Goal: Task Accomplishment & Management: Manage account settings

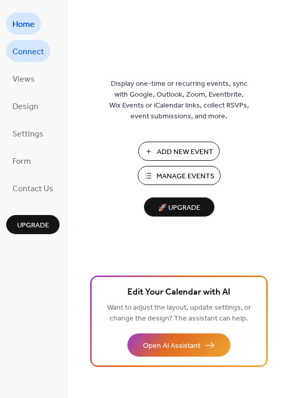
click at [34, 53] on span "Connect" at bounding box center [28, 52] width 32 height 16
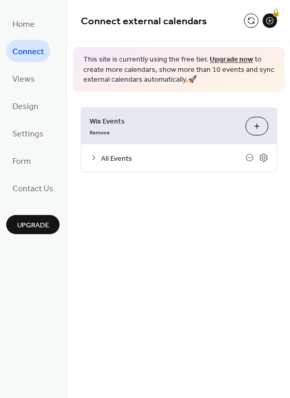
click at [93, 155] on icon at bounding box center [94, 158] width 8 height 8
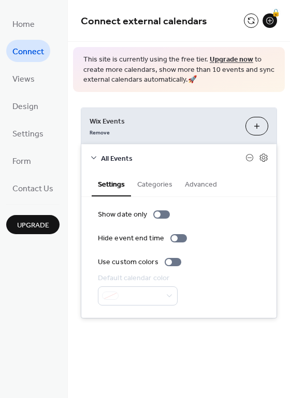
click at [152, 184] on button "Categories" at bounding box center [155, 184] width 48 height 24
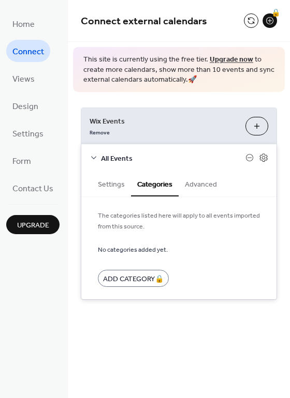
click at [197, 184] on button "Advanced" at bounding box center [201, 184] width 45 height 24
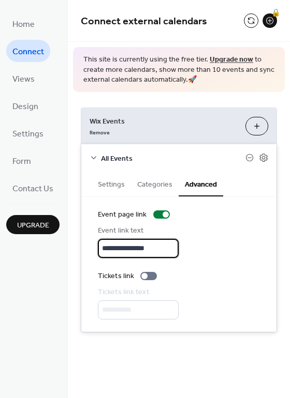
click at [154, 245] on input "**********" at bounding box center [138, 248] width 81 height 19
click at [217, 231] on div "**********" at bounding box center [179, 242] width 162 height 33
click at [161, 184] on button "Categories" at bounding box center [155, 184] width 48 height 24
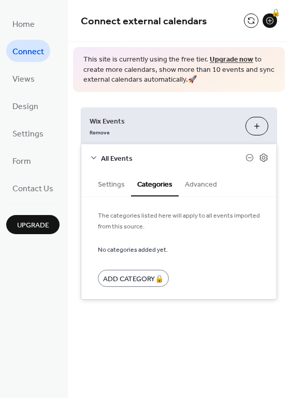
click at [103, 186] on button "Settings" at bounding box center [111, 184] width 39 height 24
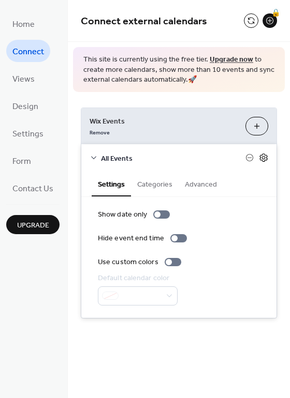
click at [265, 161] on icon at bounding box center [263, 157] width 9 height 9
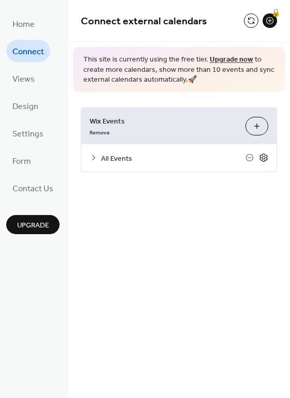
click at [264, 160] on icon at bounding box center [263, 158] width 8 height 8
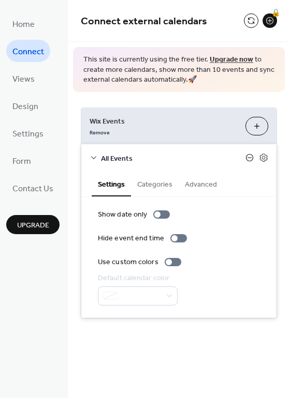
click at [249, 158] on icon at bounding box center [249, 158] width 4 height 1
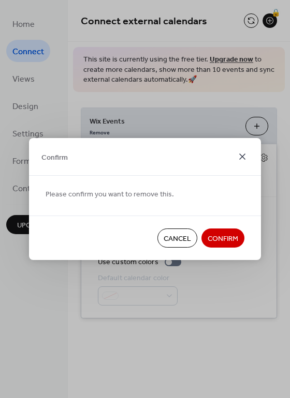
click at [240, 155] on icon at bounding box center [242, 157] width 6 height 6
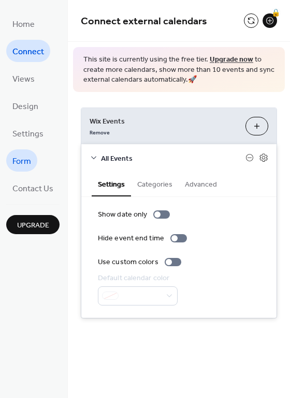
click at [28, 164] on span "Form" at bounding box center [21, 162] width 19 height 16
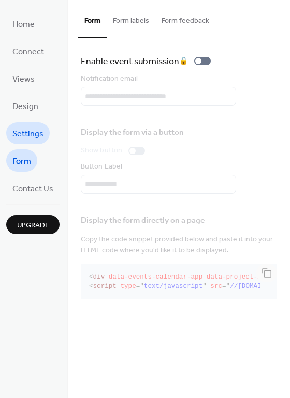
click at [32, 130] on span "Settings" at bounding box center [27, 134] width 31 height 16
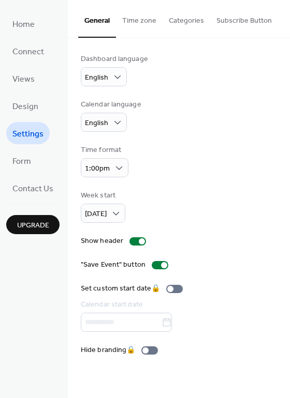
click at [139, 23] on button "Time zone" at bounding box center [139, 18] width 47 height 37
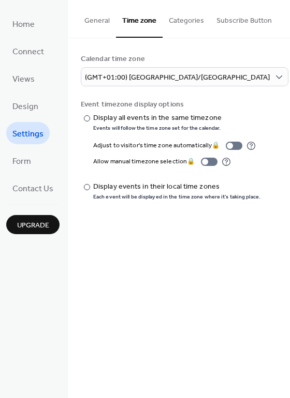
click at [181, 22] on button "Categories" at bounding box center [186, 18] width 48 height 37
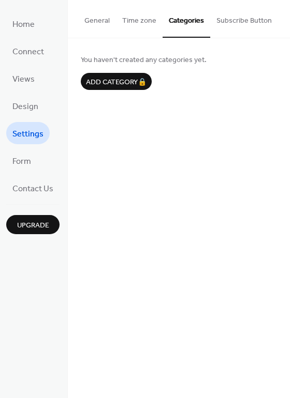
click at [265, 18] on button "Subscribe Button" at bounding box center [244, 18] width 68 height 37
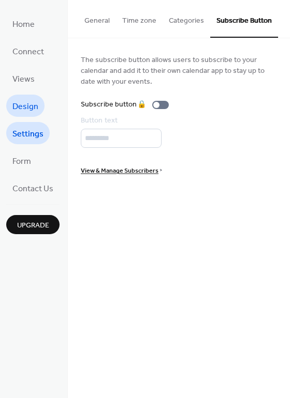
click at [28, 109] on span "Design" at bounding box center [25, 107] width 26 height 16
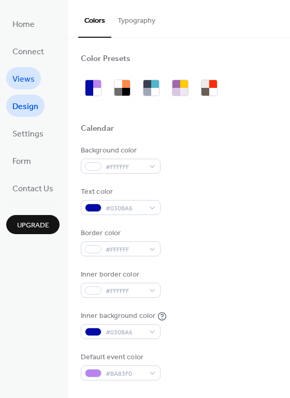
click at [21, 81] on span "Views" at bounding box center [23, 79] width 22 height 16
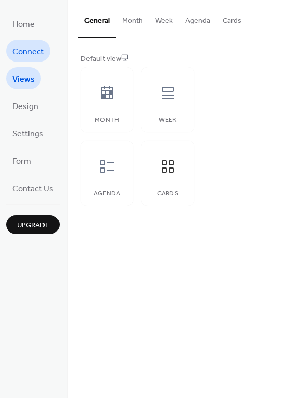
click at [23, 55] on span "Connect" at bounding box center [28, 52] width 32 height 16
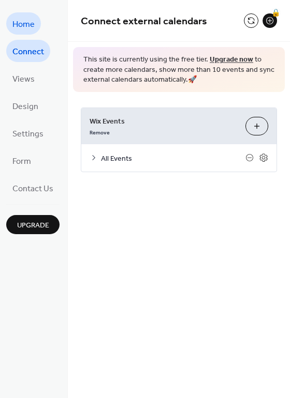
click at [27, 22] on span "Home" at bounding box center [23, 25] width 22 height 16
